Goal: Navigation & Orientation: Find specific page/section

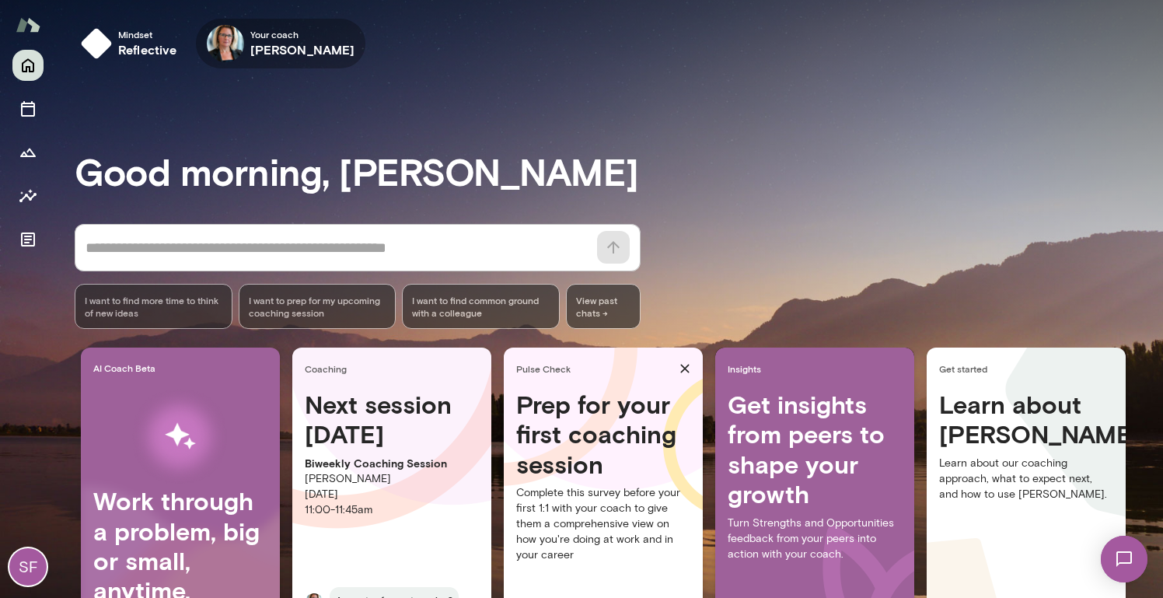
click at [0, 0] on icon "button" at bounding box center [0, 0] width 0 height 0
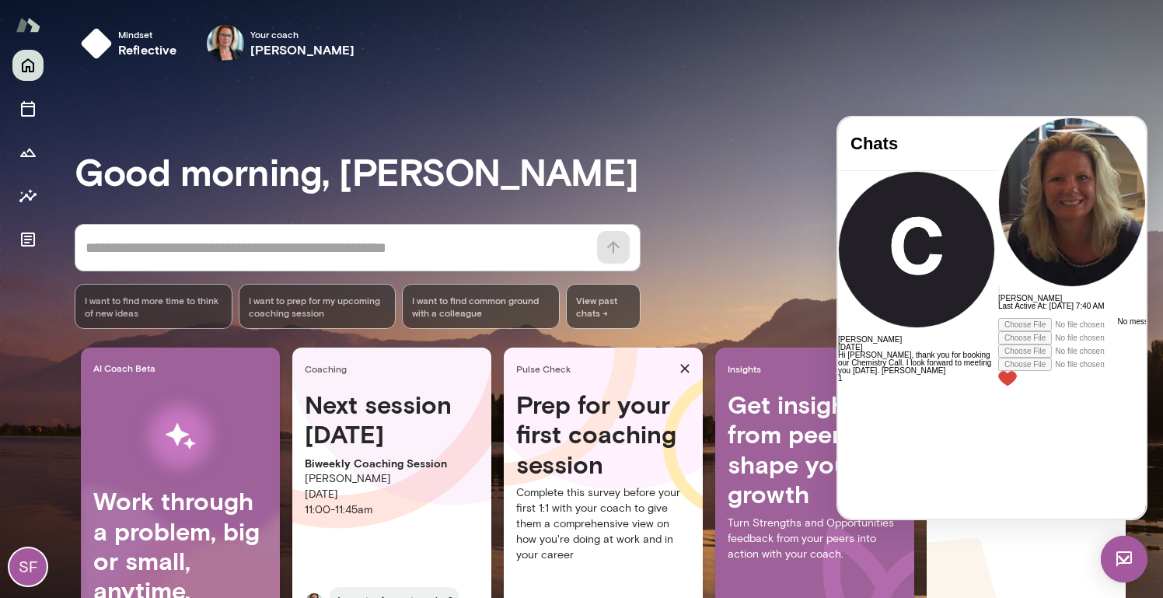
click at [945, 56] on div "Mindset reflective Your coach [PERSON_NAME] Your coach [PERSON_NAME]" at bounding box center [619, 44] width 1088 height 50
click at [749, 43] on div "Mindset reflective Your coach [PERSON_NAME] Your coach [PERSON_NAME]" at bounding box center [619, 44] width 1088 height 50
click at [34, 115] on icon "Sessions" at bounding box center [28, 109] width 14 height 16
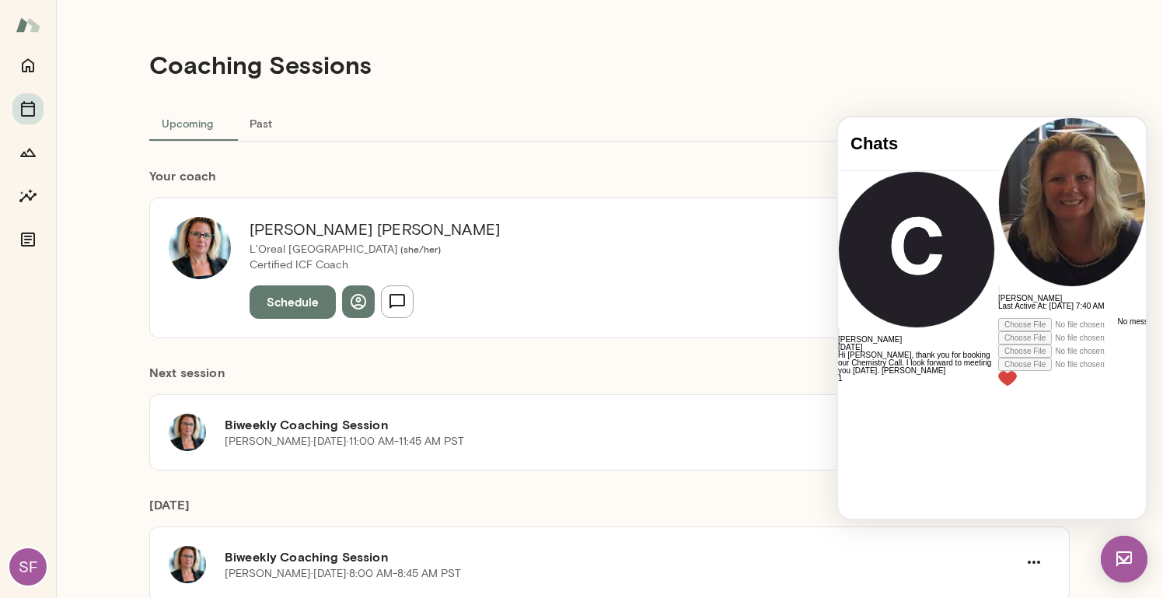
click at [677, 171] on div "Coaching Sessions Upcoming Past Your coach [PERSON_NAME] L'Oreal [GEOGRAPHIC_DA…" at bounding box center [609, 299] width 933 height 598
